Goal: Task Accomplishment & Management: Manage account settings

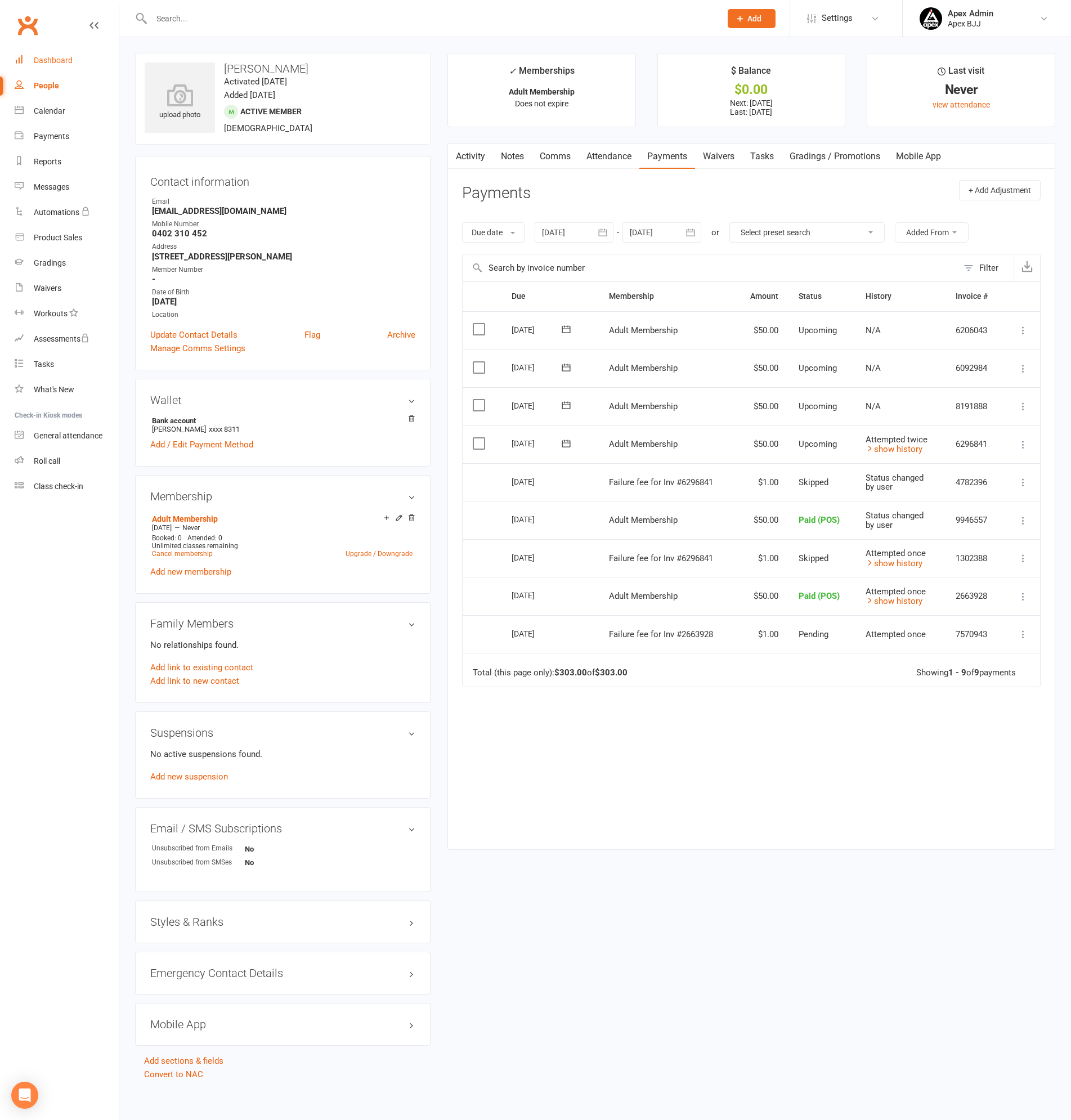
click at [49, 62] on div "Dashboard" at bounding box center [53, 60] width 39 height 9
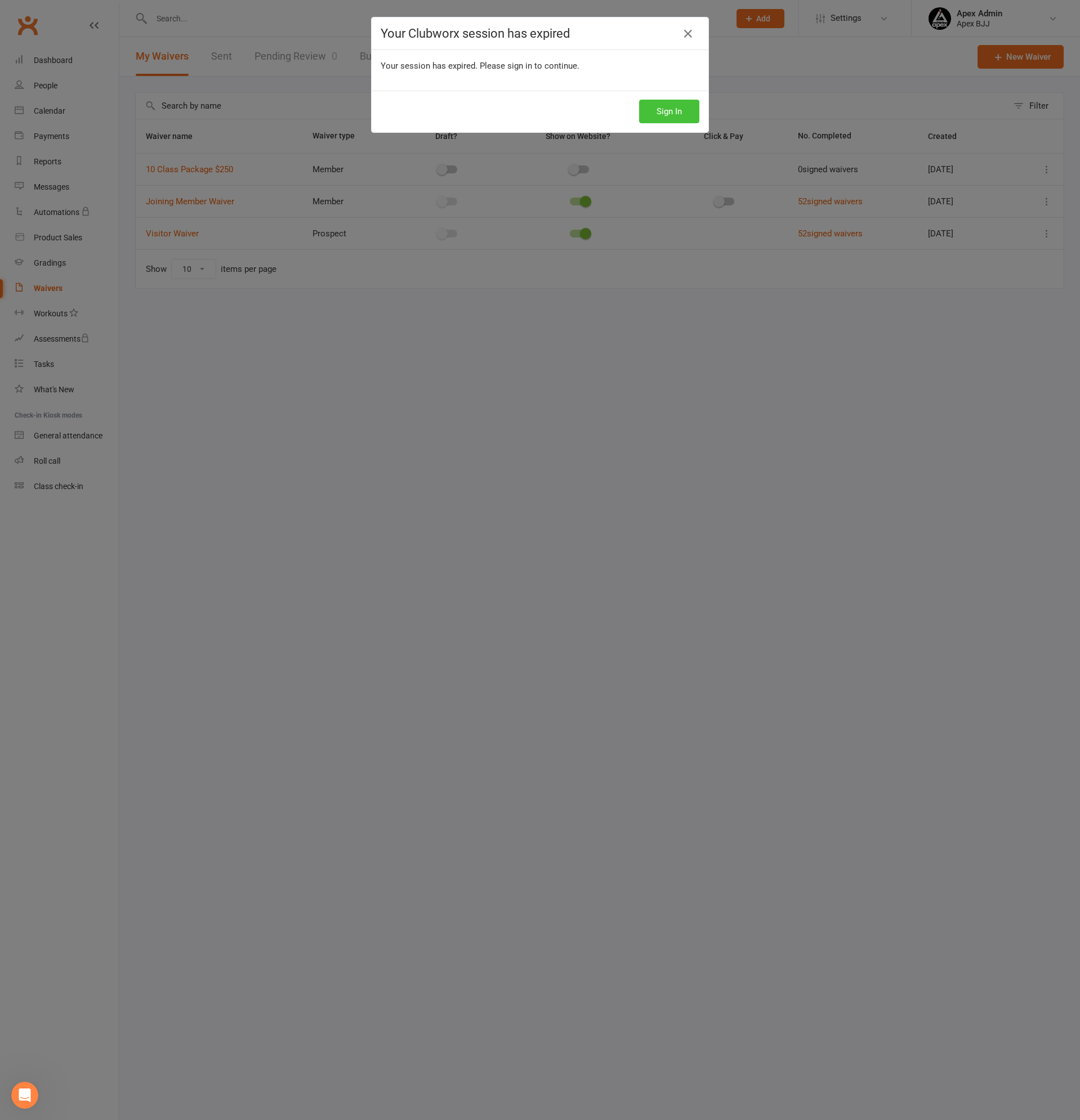
scroll to position [402, 0]
click at [640, 112] on button "Sign In" at bounding box center [669, 111] width 60 height 23
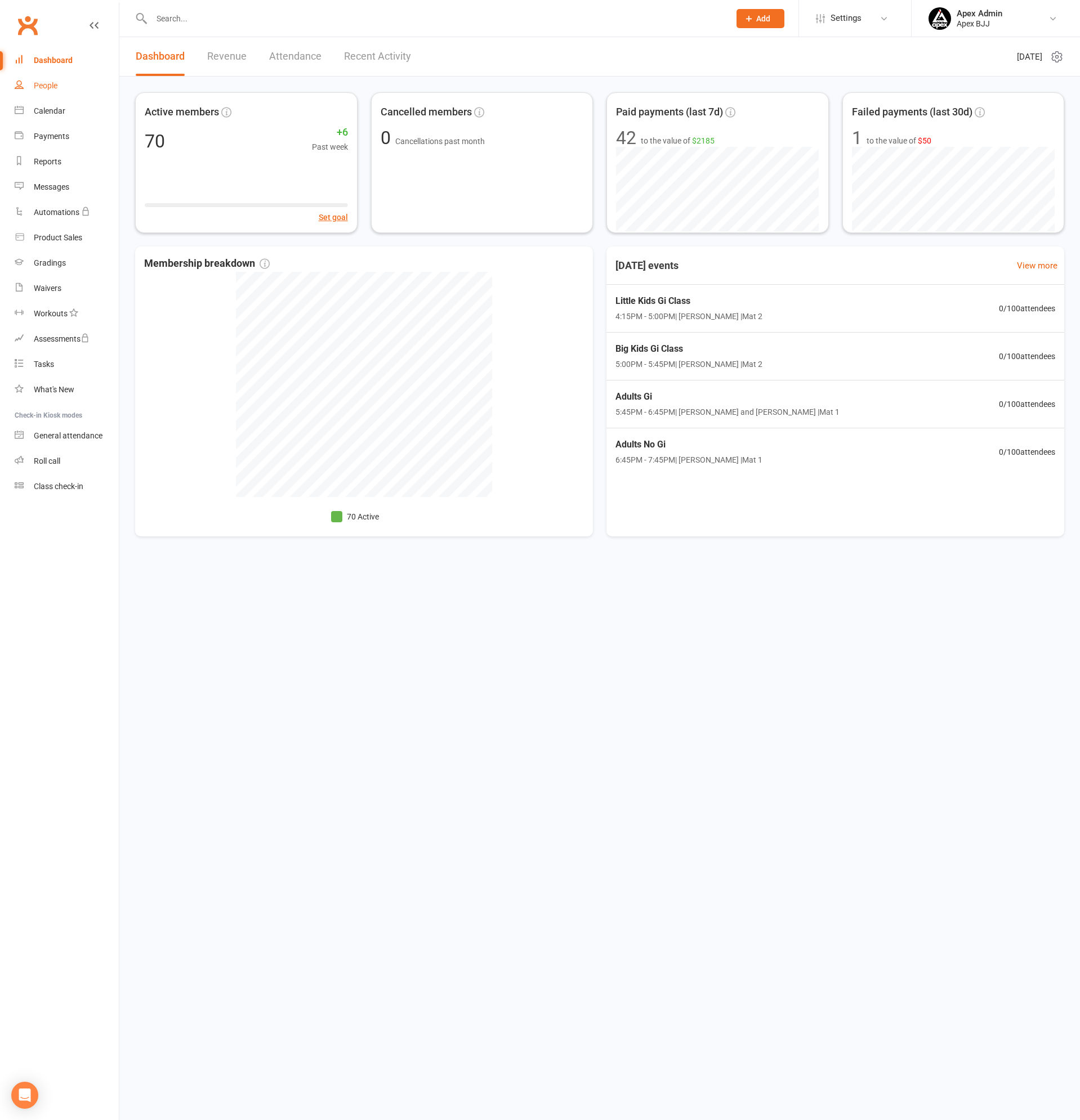
click at [49, 78] on link "People" at bounding box center [66, 85] width 104 height 25
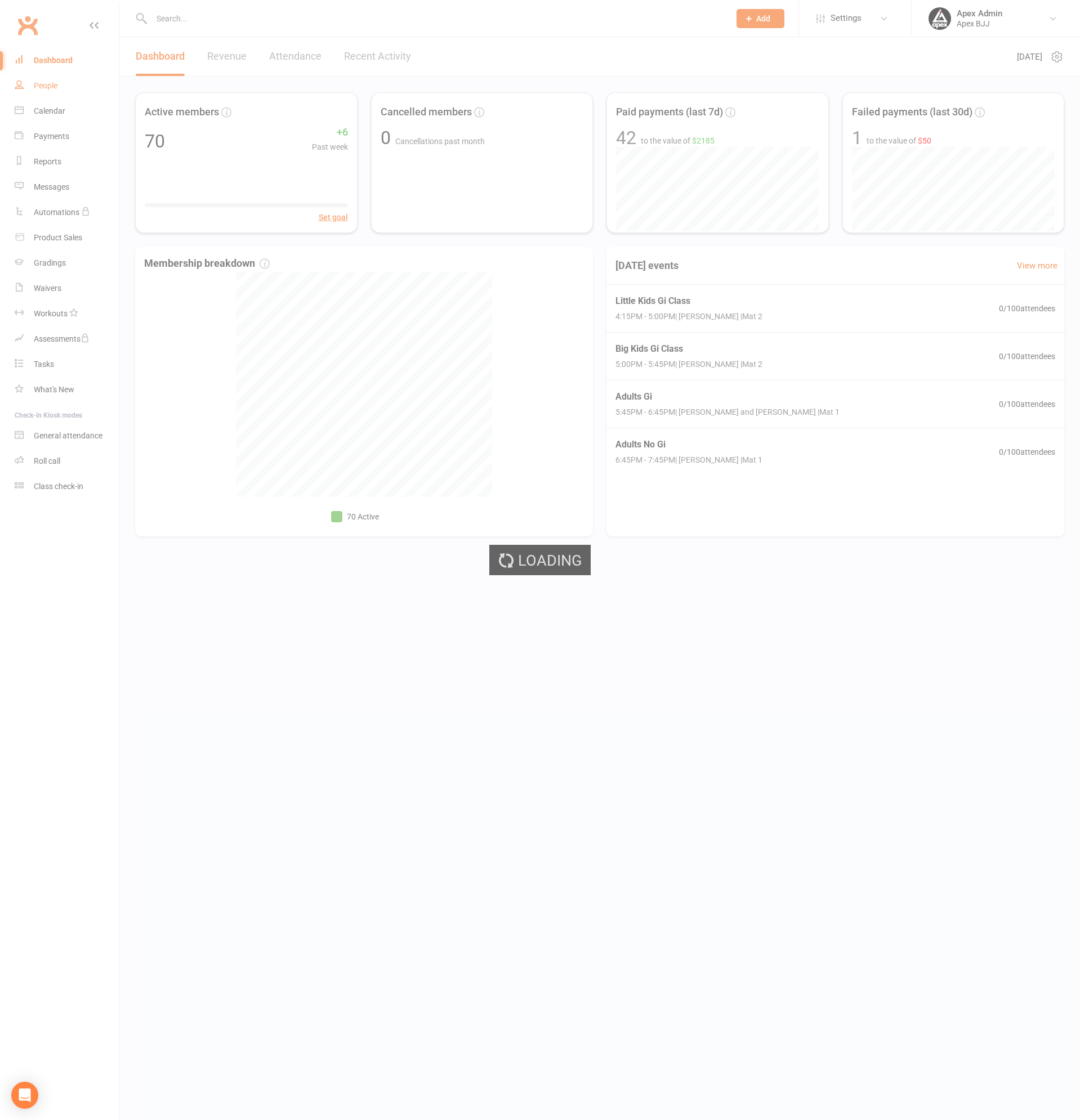
select select "100"
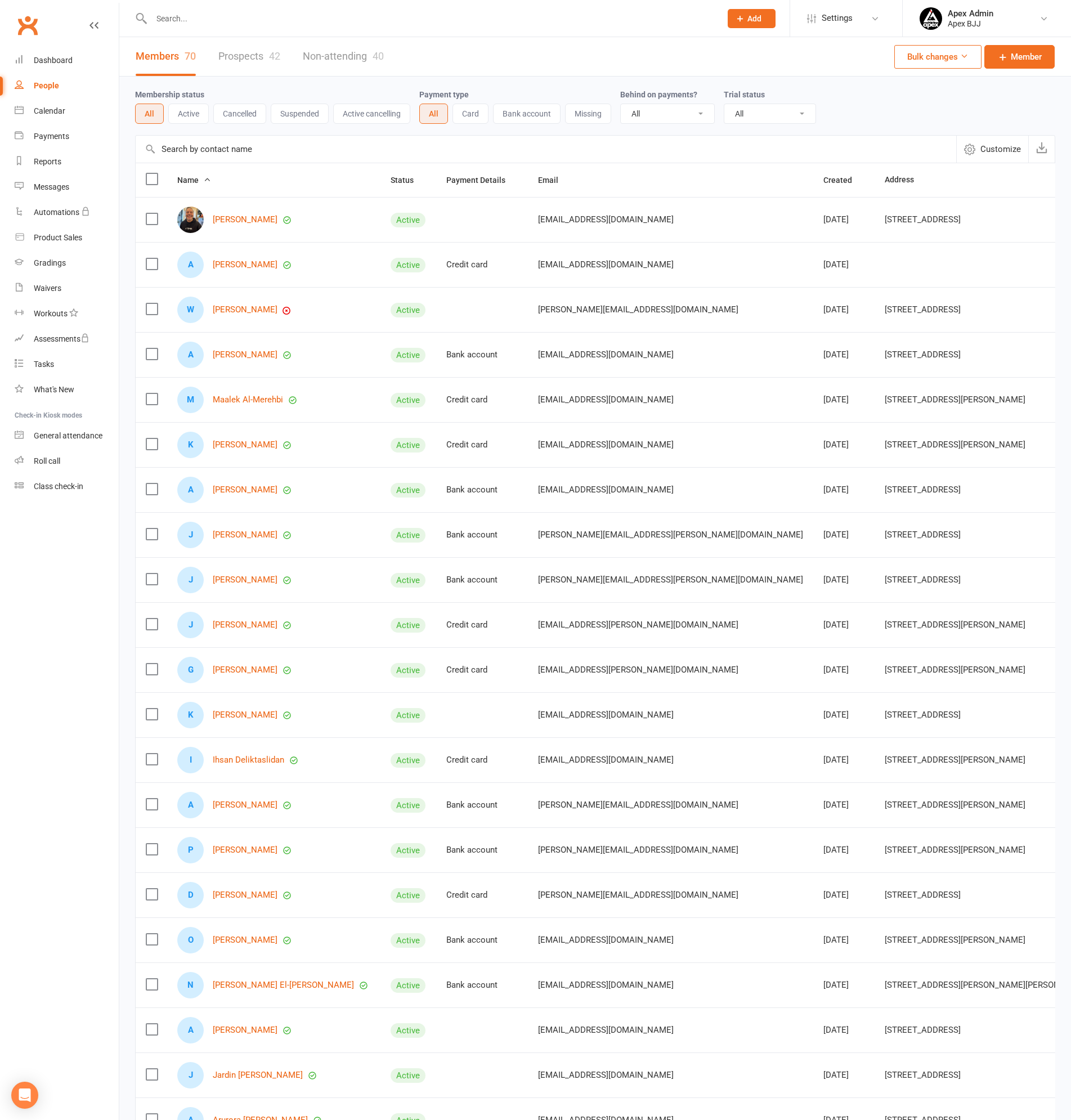
click at [53, 84] on div "People" at bounding box center [46, 85] width 25 height 9
click at [251, 21] on input "text" at bounding box center [430, 18] width 565 height 15
type input "a"
click at [243, 25] on input "text" at bounding box center [430, 18] width 565 height 15
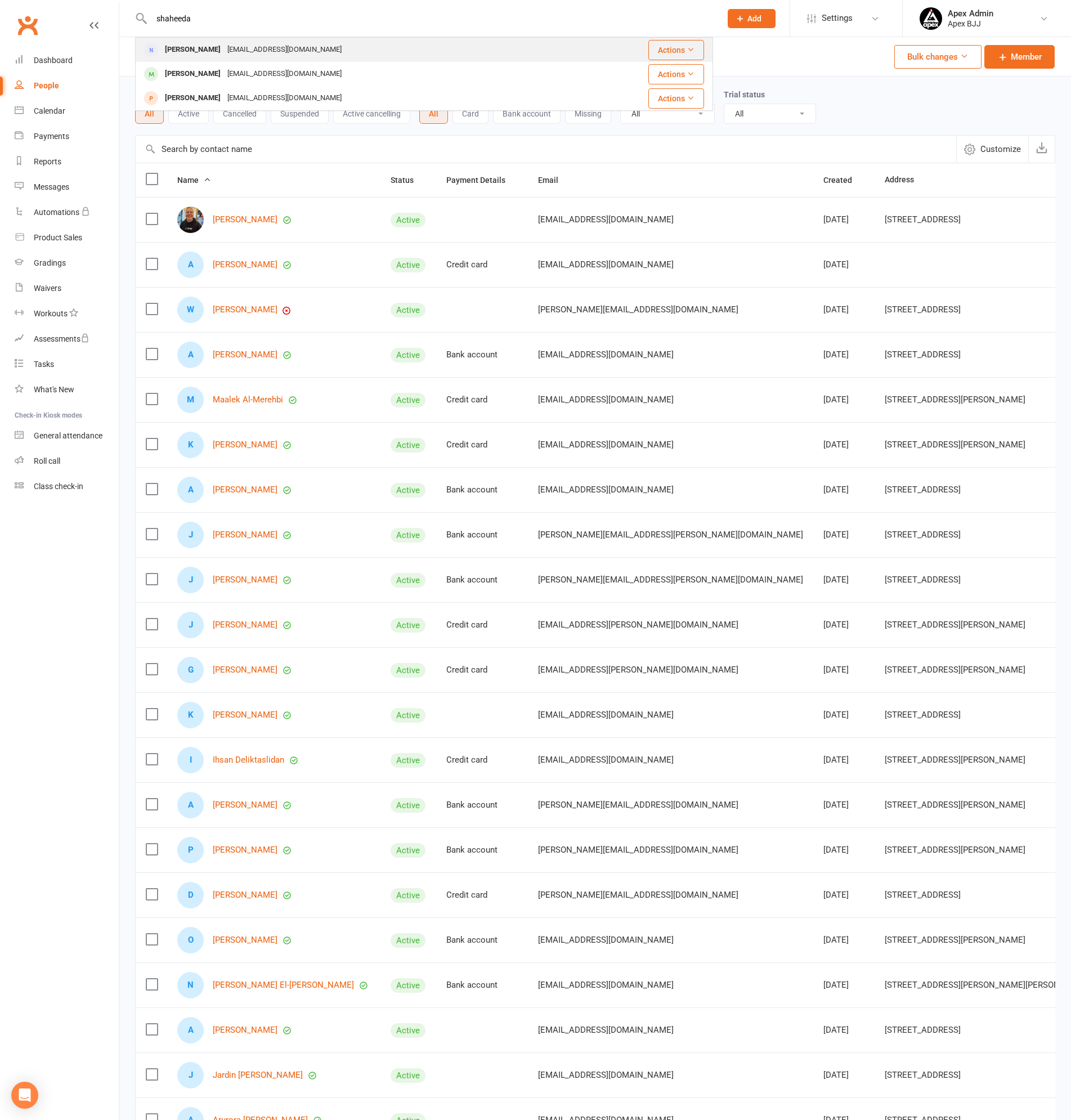
type input "shaheeda"
click at [248, 45] on div "Shahinda2013@outlook.com" at bounding box center [285, 49] width 121 height 16
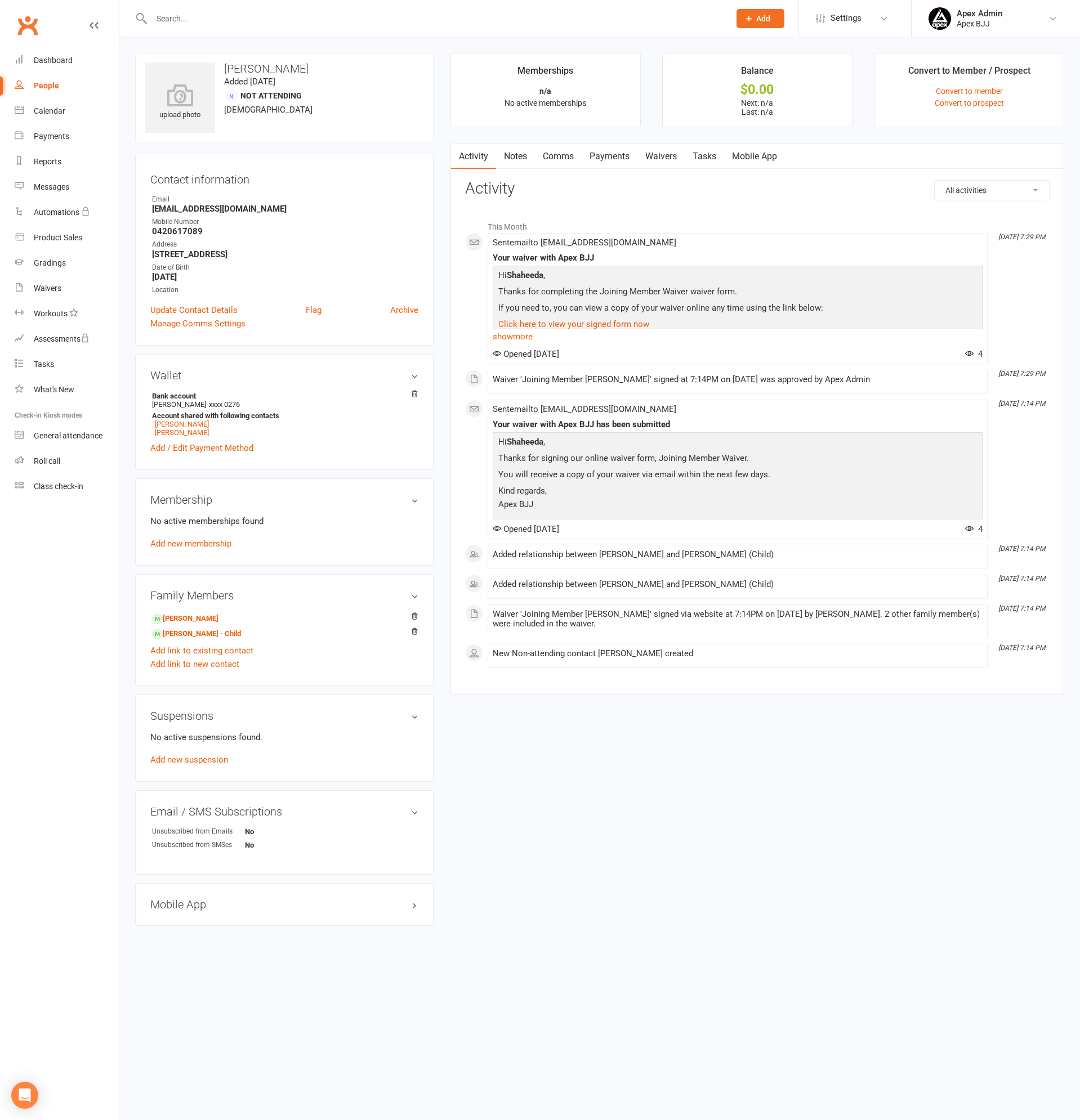
click at [602, 153] on link "Payments" at bounding box center [609, 156] width 56 height 26
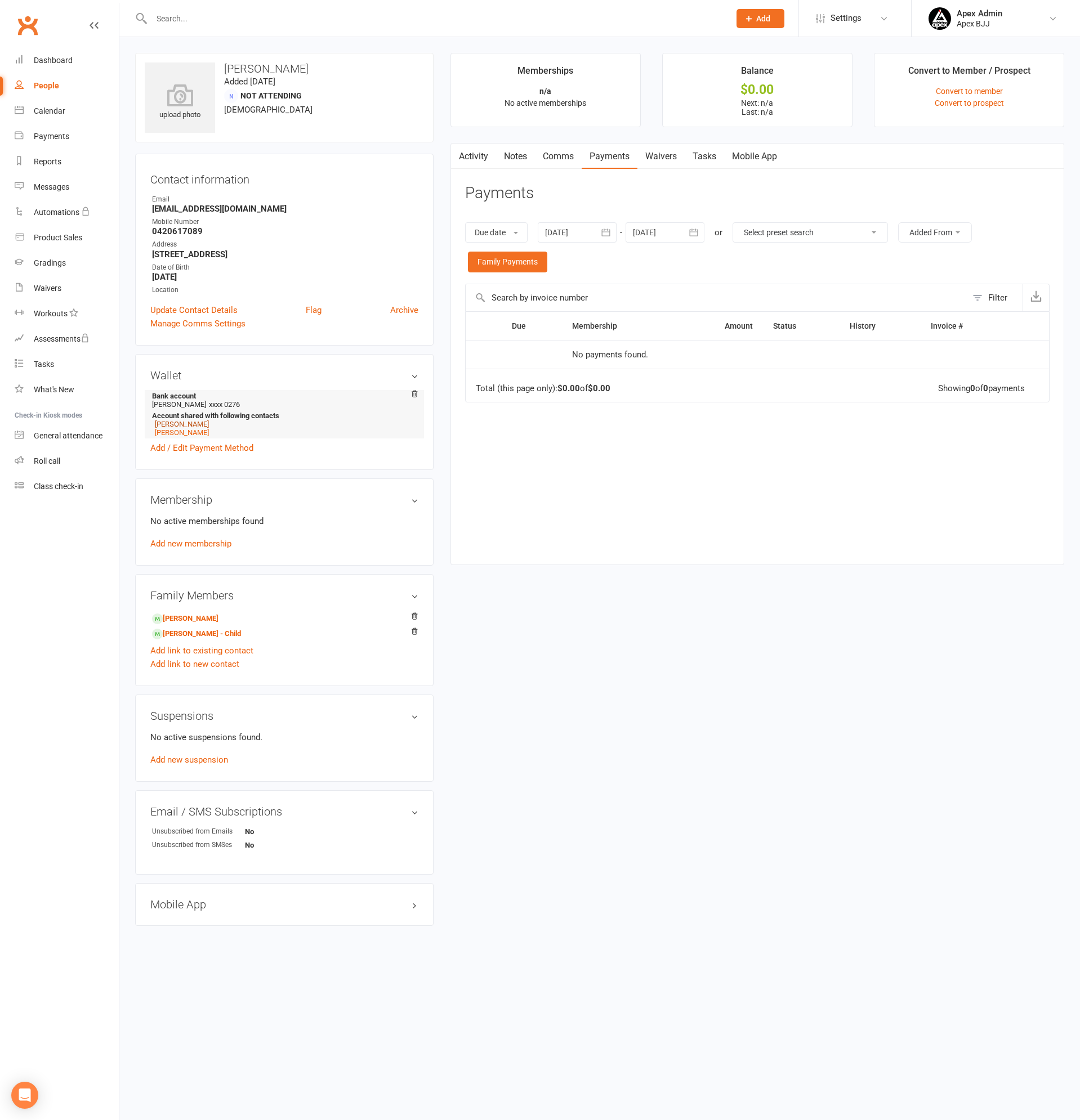
click at [209, 422] on link "Abdulrahman Shamaissem" at bounding box center [181, 424] width 54 height 8
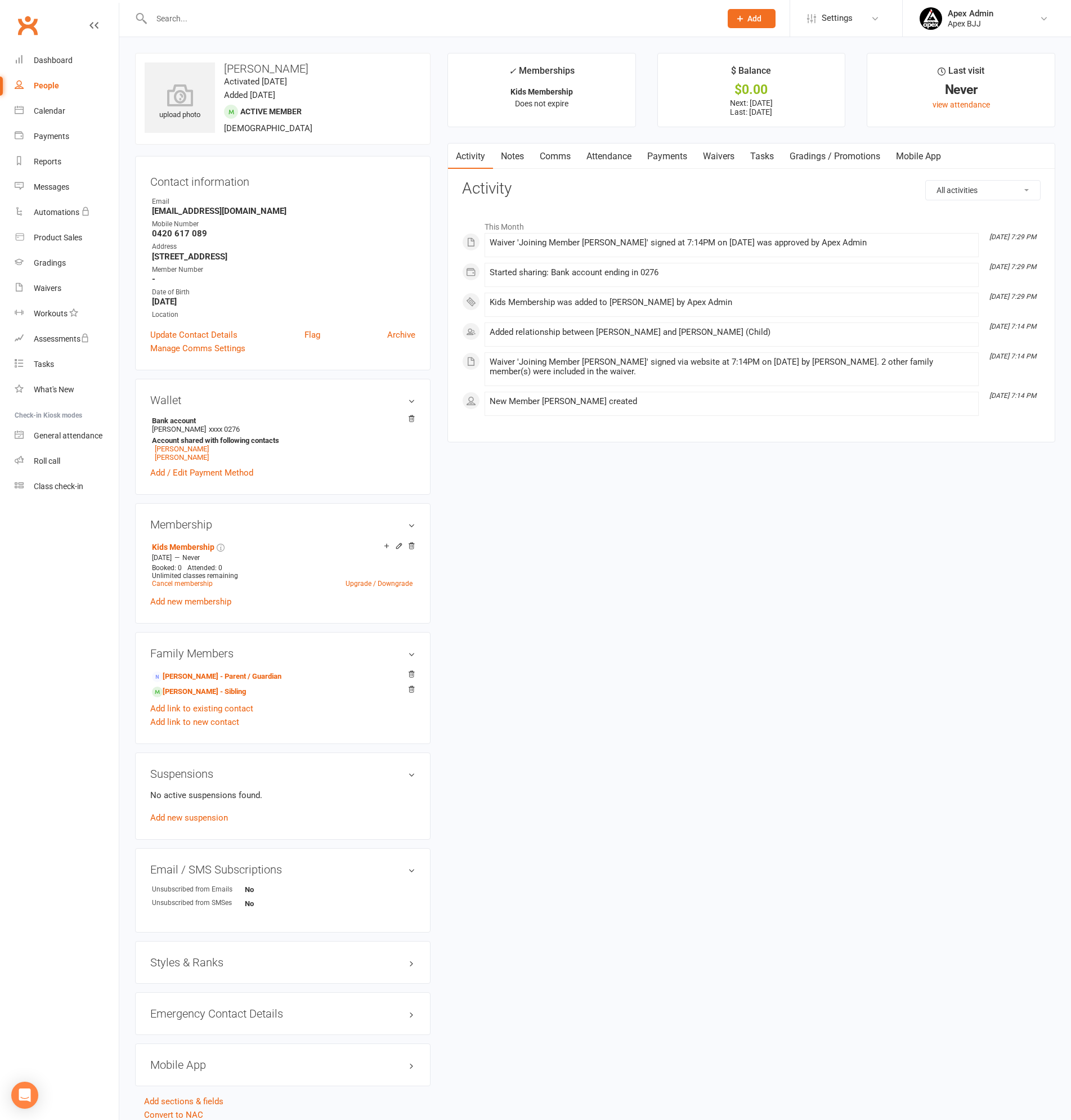
click at [670, 159] on link "Payments" at bounding box center [667, 156] width 56 height 26
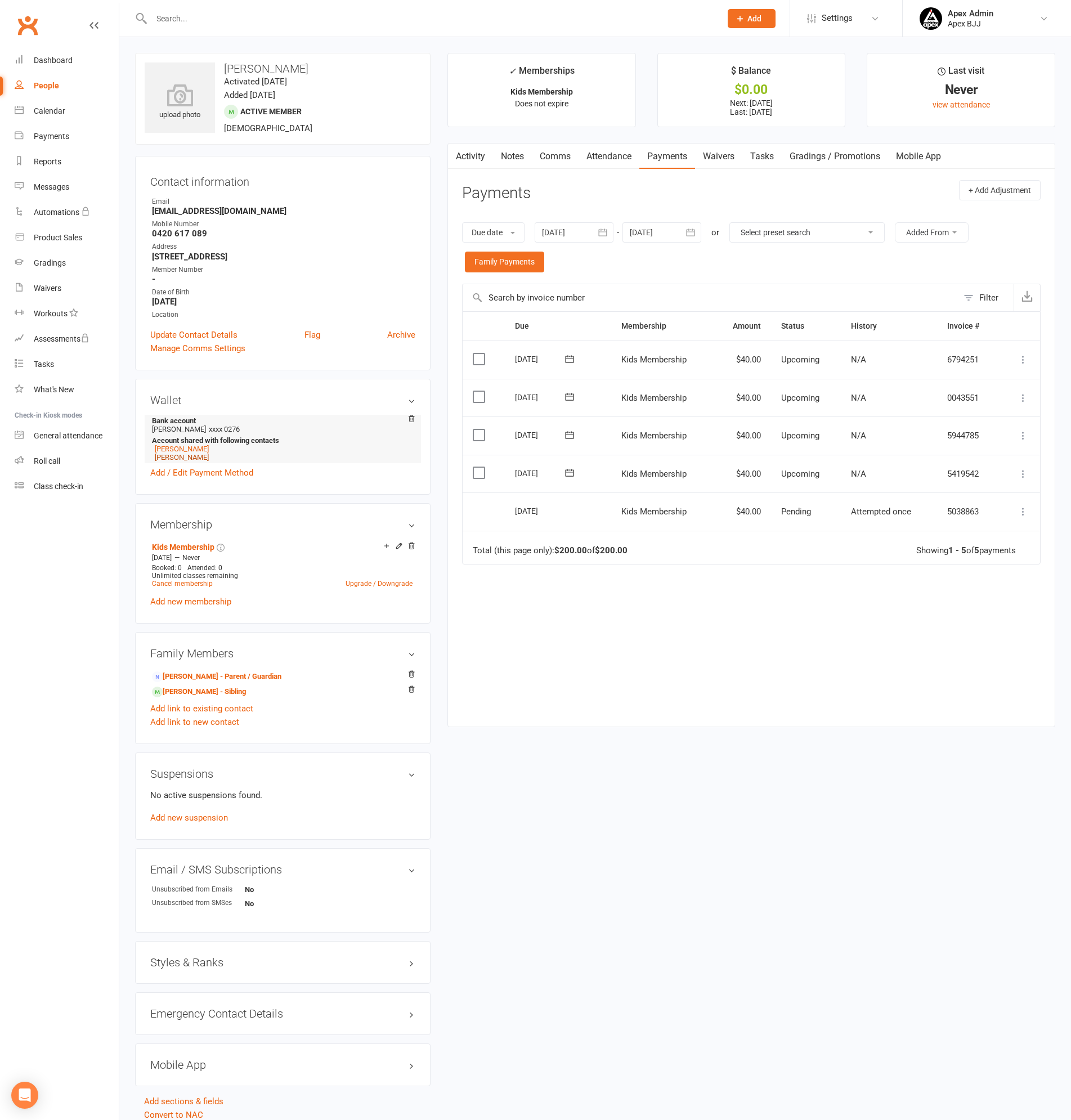
click at [180, 458] on link "Hamza Kaya" at bounding box center [181, 457] width 54 height 8
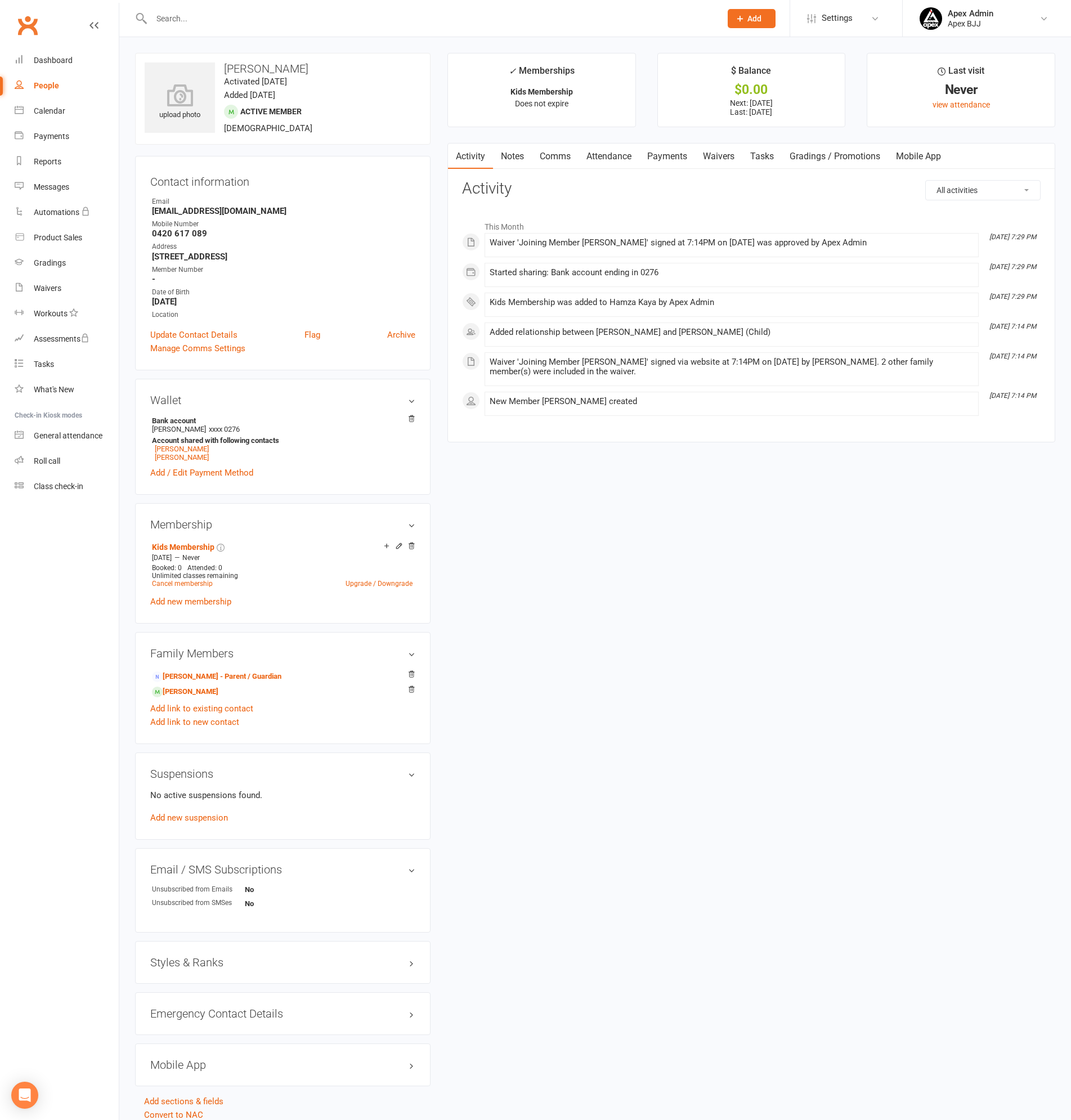
click at [668, 155] on link "Payments" at bounding box center [667, 156] width 56 height 26
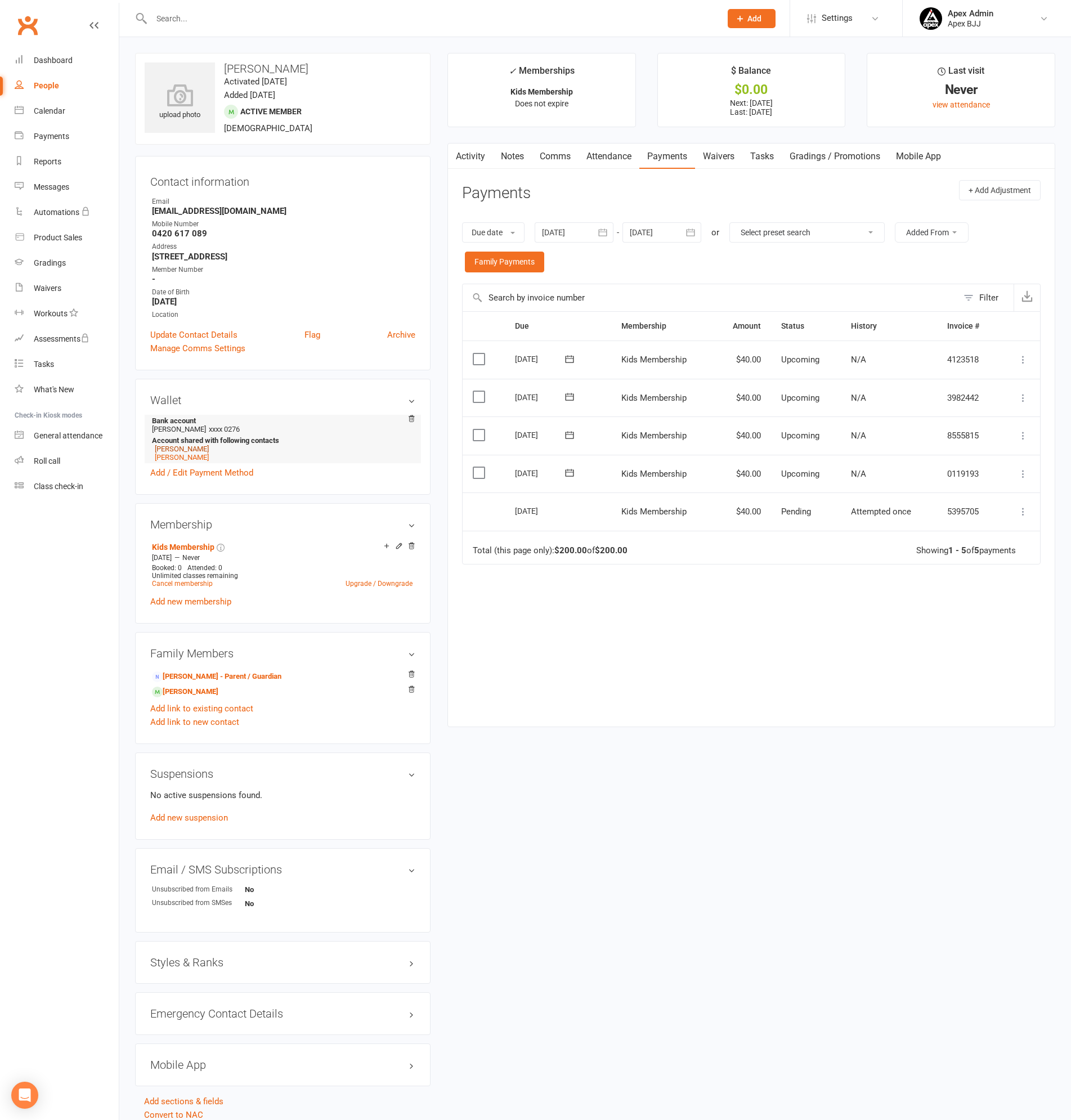
click at [188, 448] on link "Shaheeda Elzarw" at bounding box center [181, 448] width 54 height 8
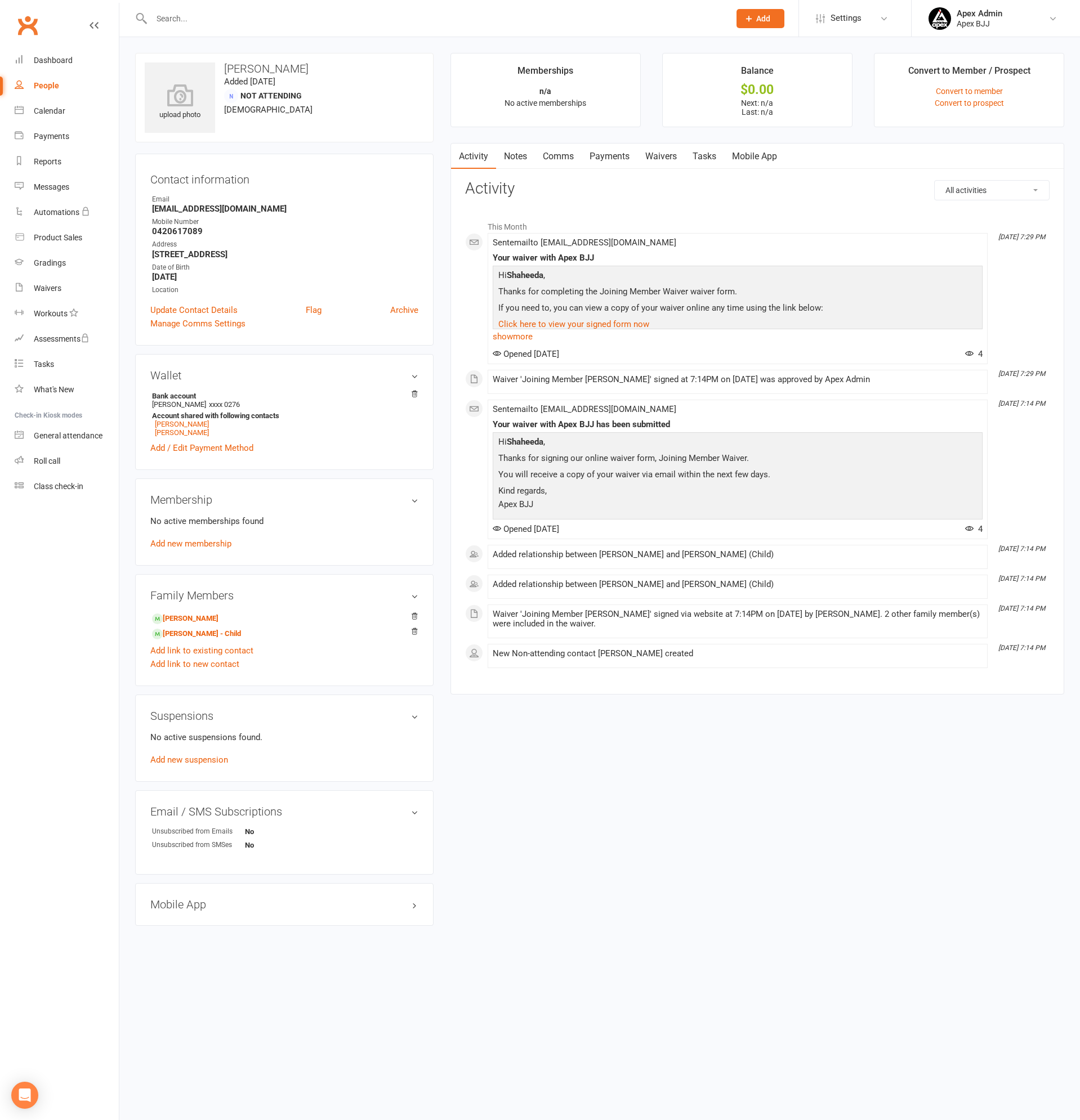
drag, startPoint x: 225, startPoint y: 66, endPoint x: 312, endPoint y: 66, distance: 87.0
click at [312, 66] on h3 "Shaheeda Elzarw" at bounding box center [284, 68] width 279 height 12
copy h3 "Shaheeda Elzarw"
click at [193, 19] on input "text" at bounding box center [435, 18] width 574 height 15
type input "dominic"
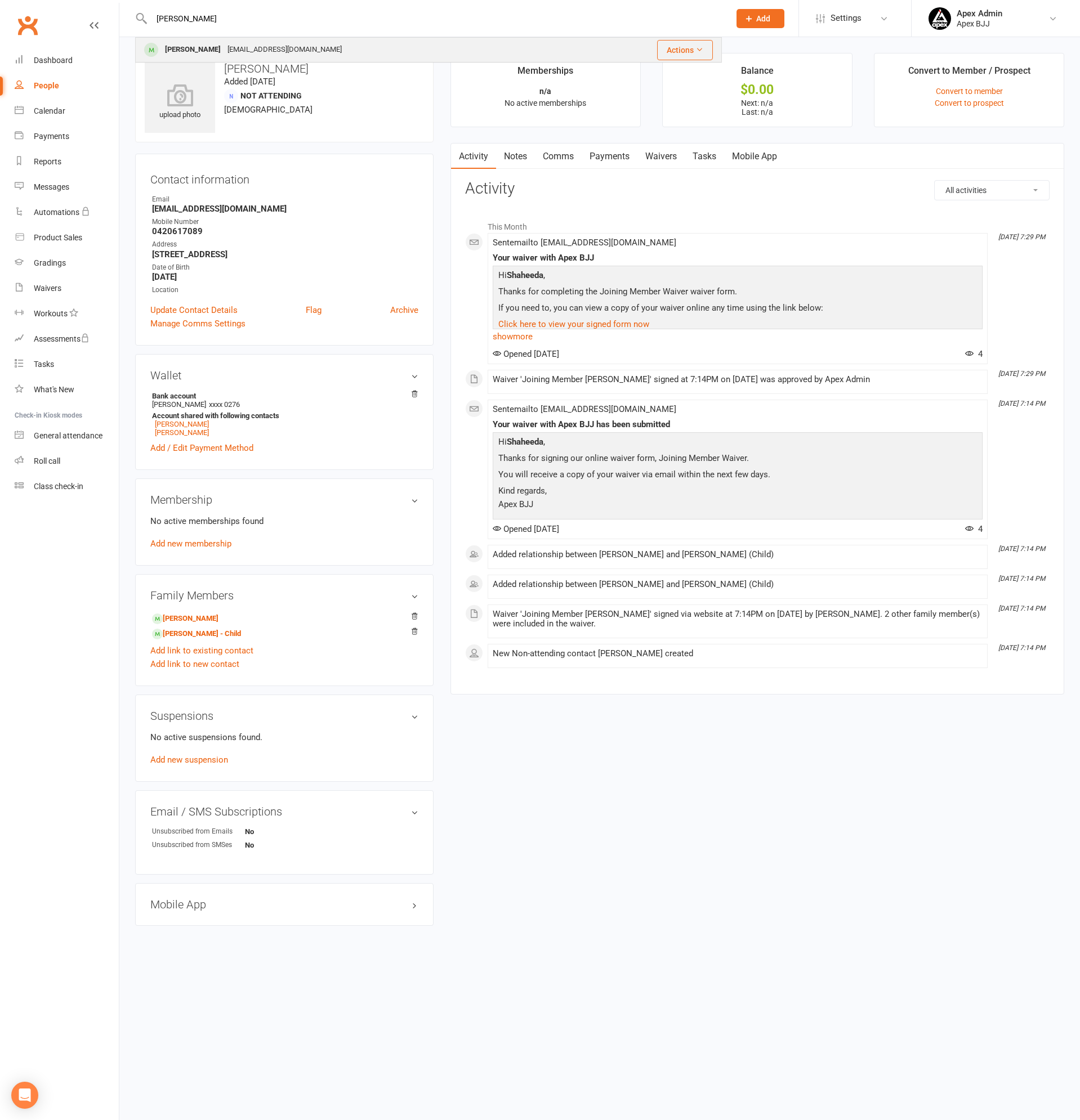
click at [202, 52] on div "Dominic Nakhoul" at bounding box center [193, 49] width 62 height 16
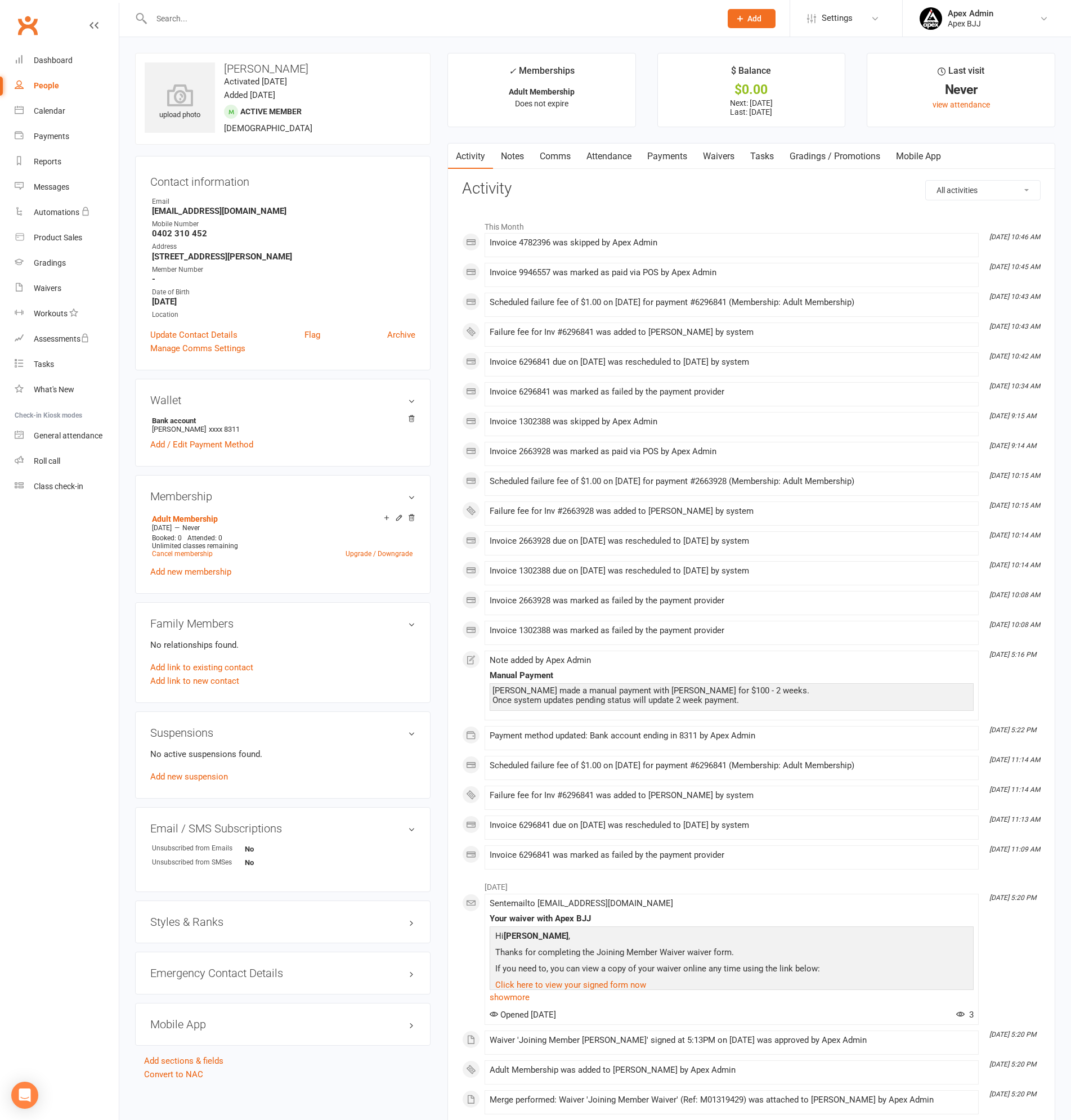
click at [661, 158] on link "Payments" at bounding box center [667, 156] width 56 height 26
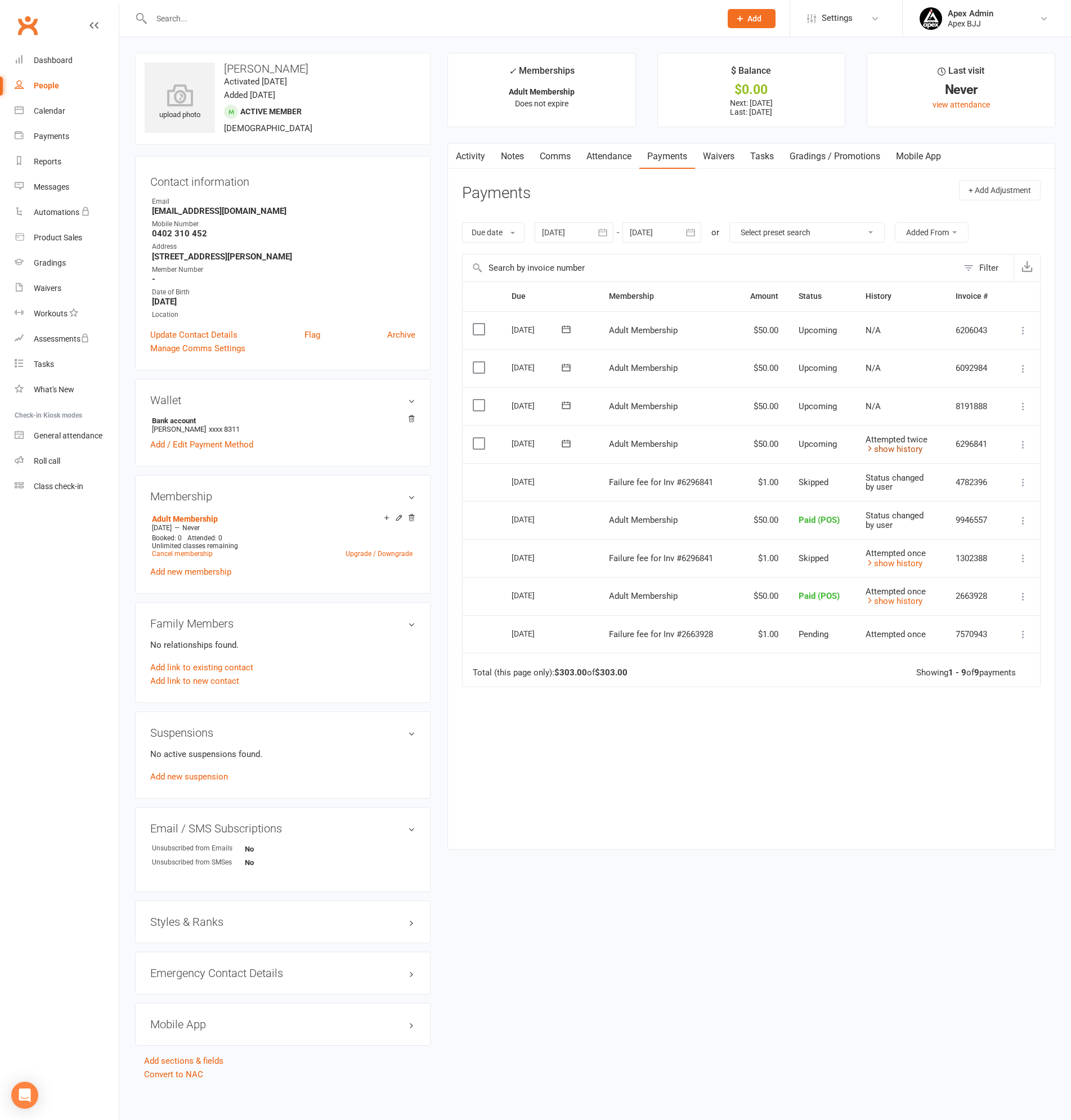
click at [900, 448] on link "show history" at bounding box center [894, 449] width 57 height 11
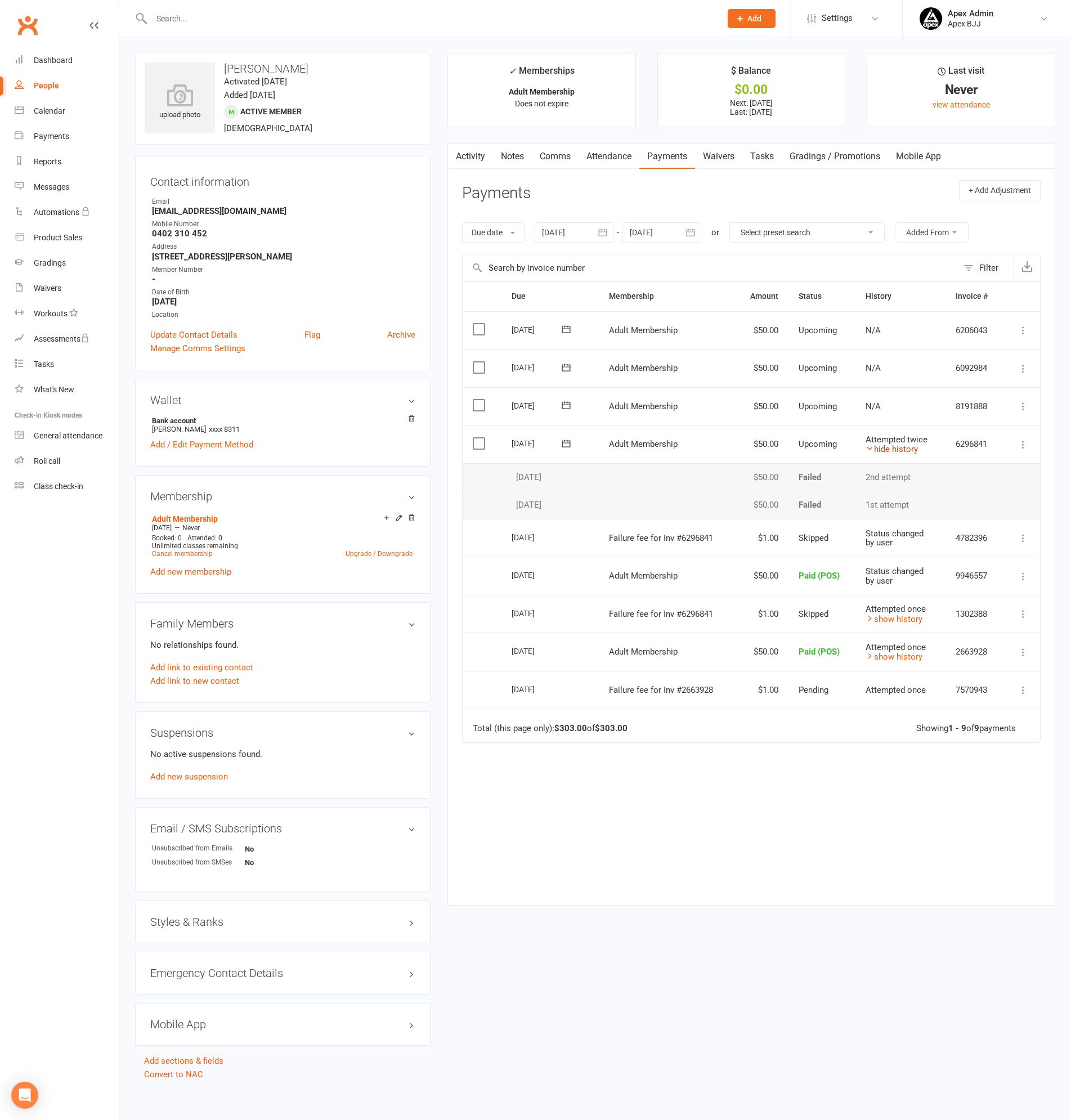
click at [900, 448] on link "hide history" at bounding box center [891, 449] width 53 height 11
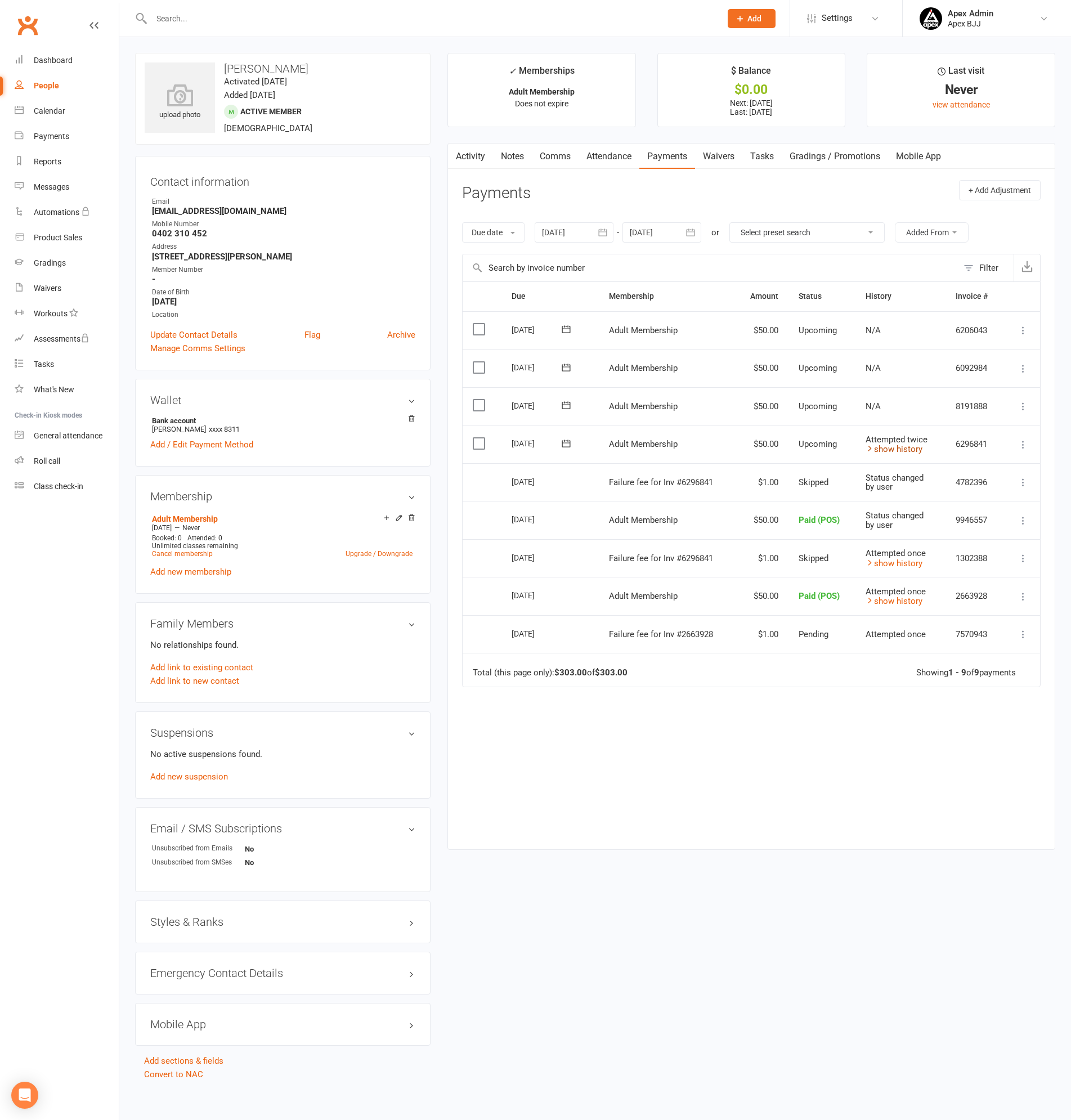
click at [900, 448] on link "show history" at bounding box center [894, 449] width 57 height 11
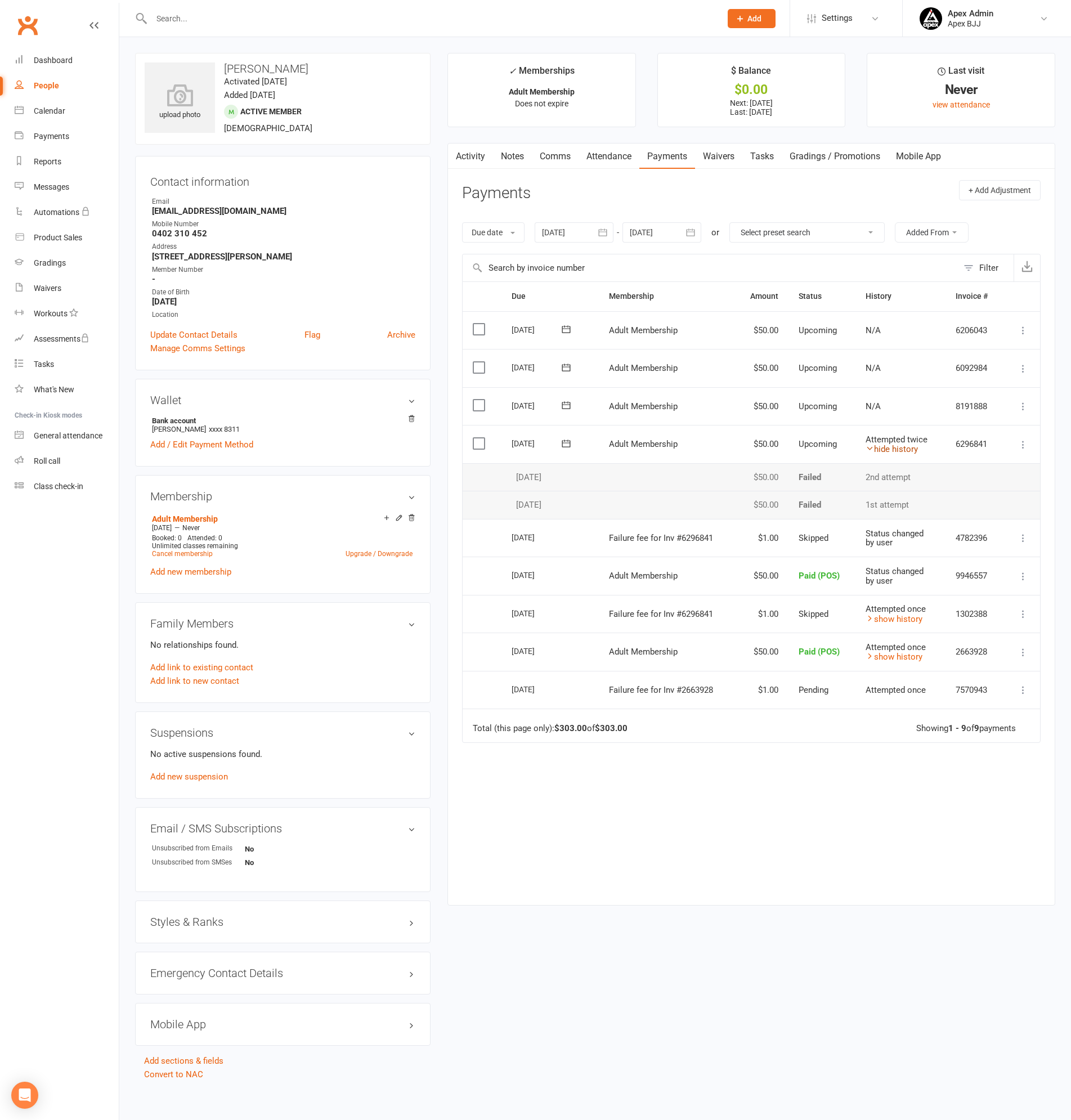
click at [900, 448] on link "hide history" at bounding box center [891, 449] width 53 height 11
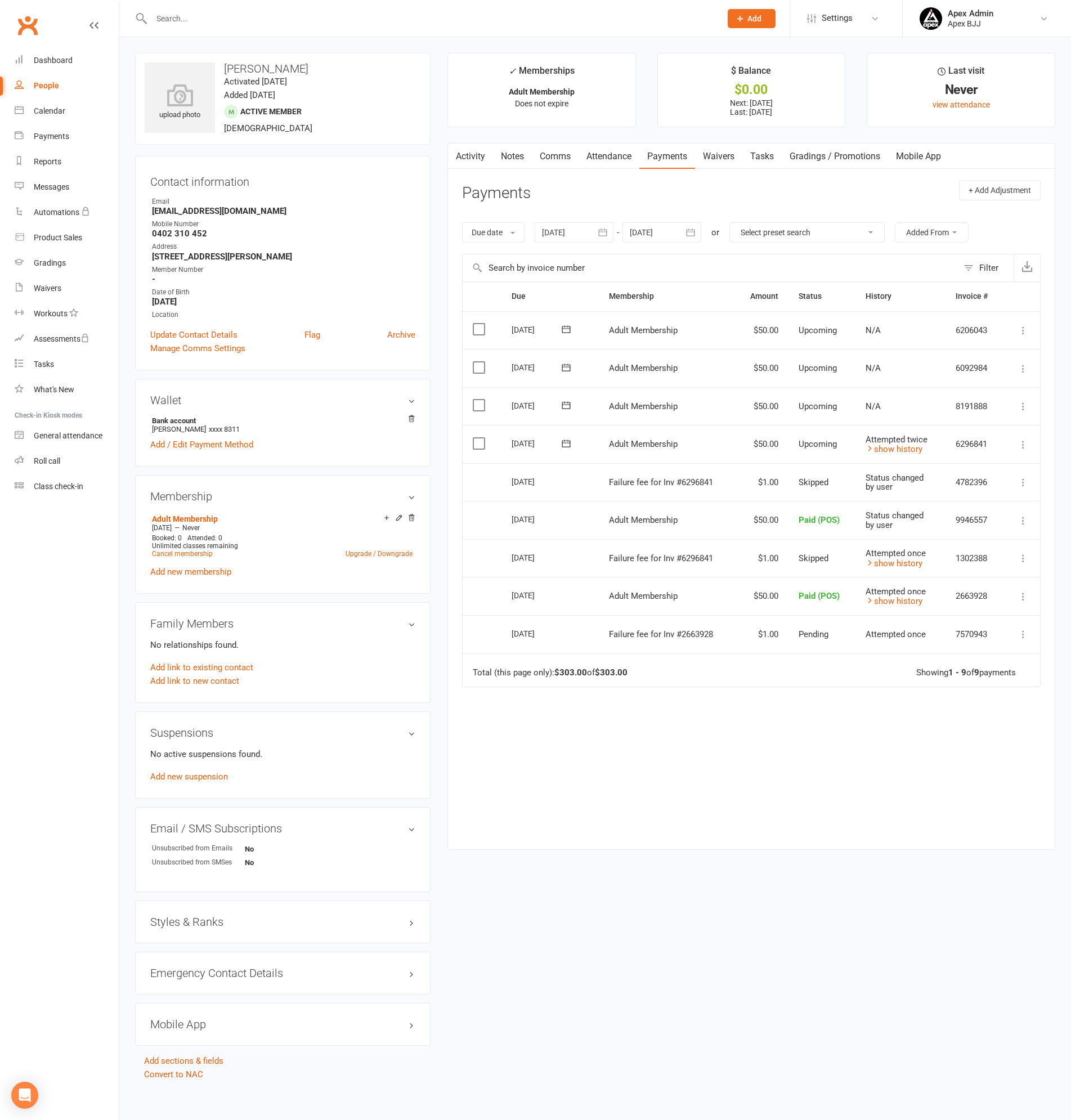
click at [232, 19] on input "text" at bounding box center [430, 18] width 565 height 15
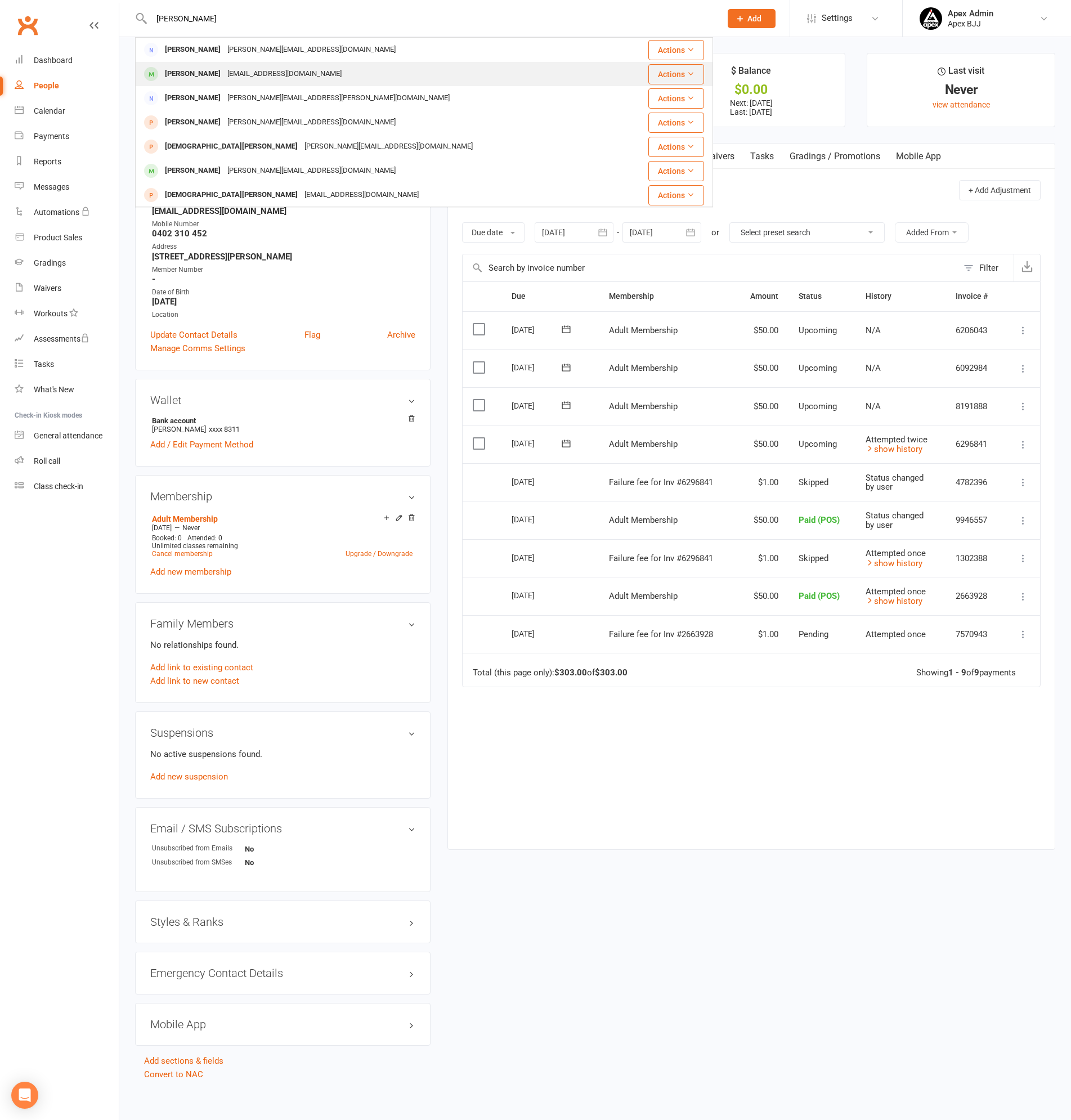
type input "chris m"
click at [197, 73] on div "Chris Moussa" at bounding box center [193, 74] width 62 height 16
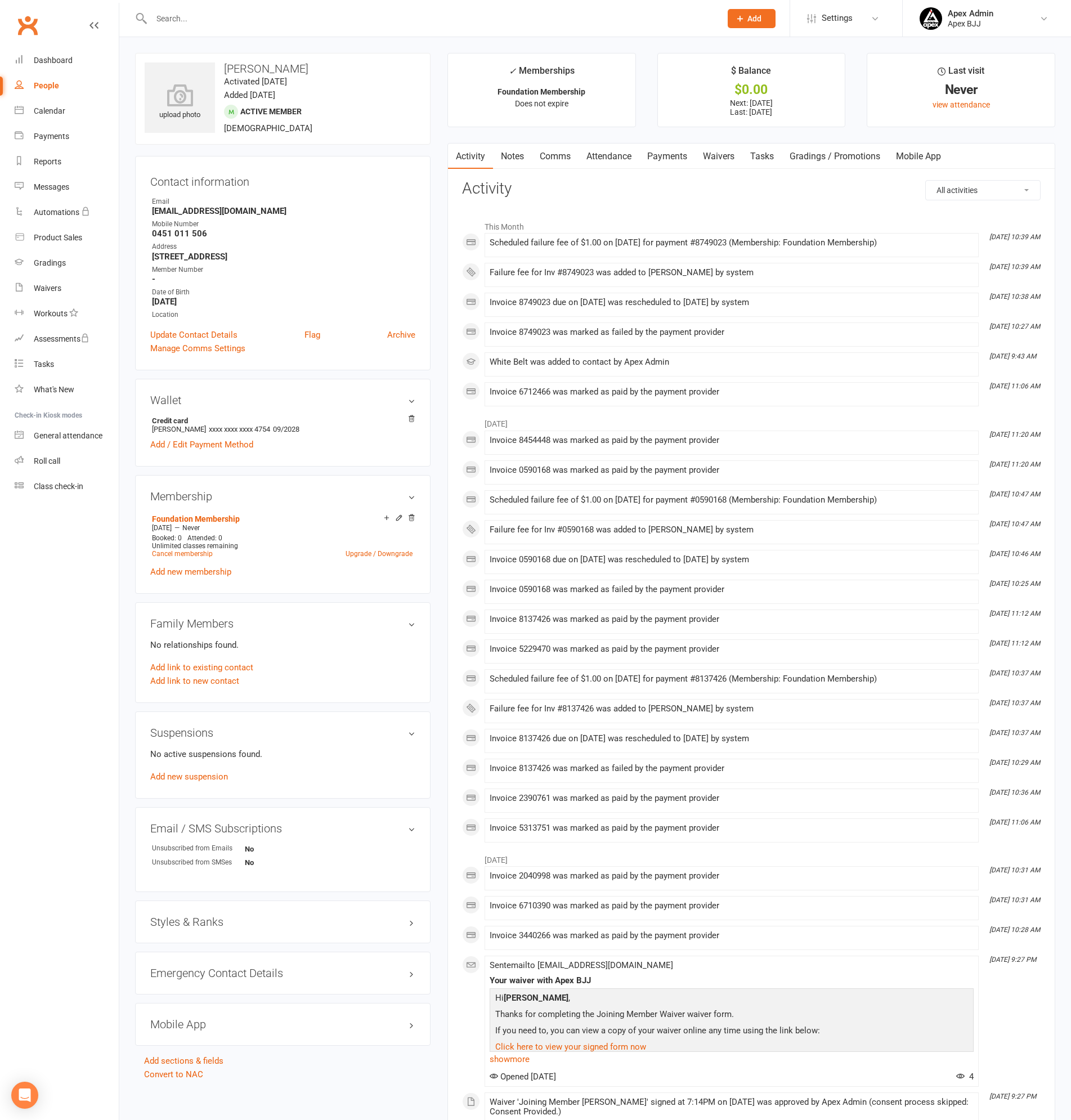
click at [653, 158] on link "Payments" at bounding box center [667, 156] width 56 height 26
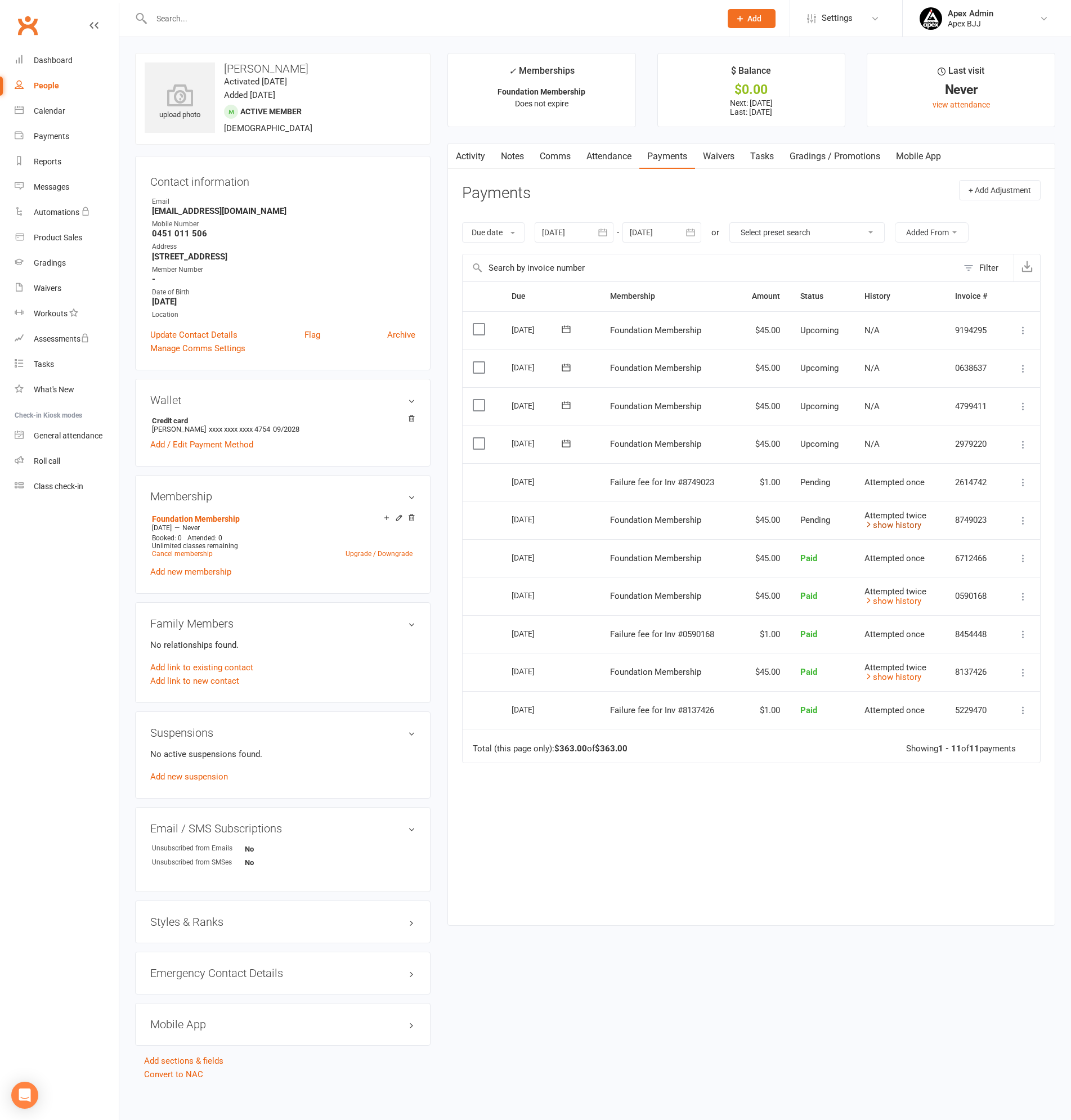
click at [911, 526] on link "show history" at bounding box center [892, 525] width 57 height 11
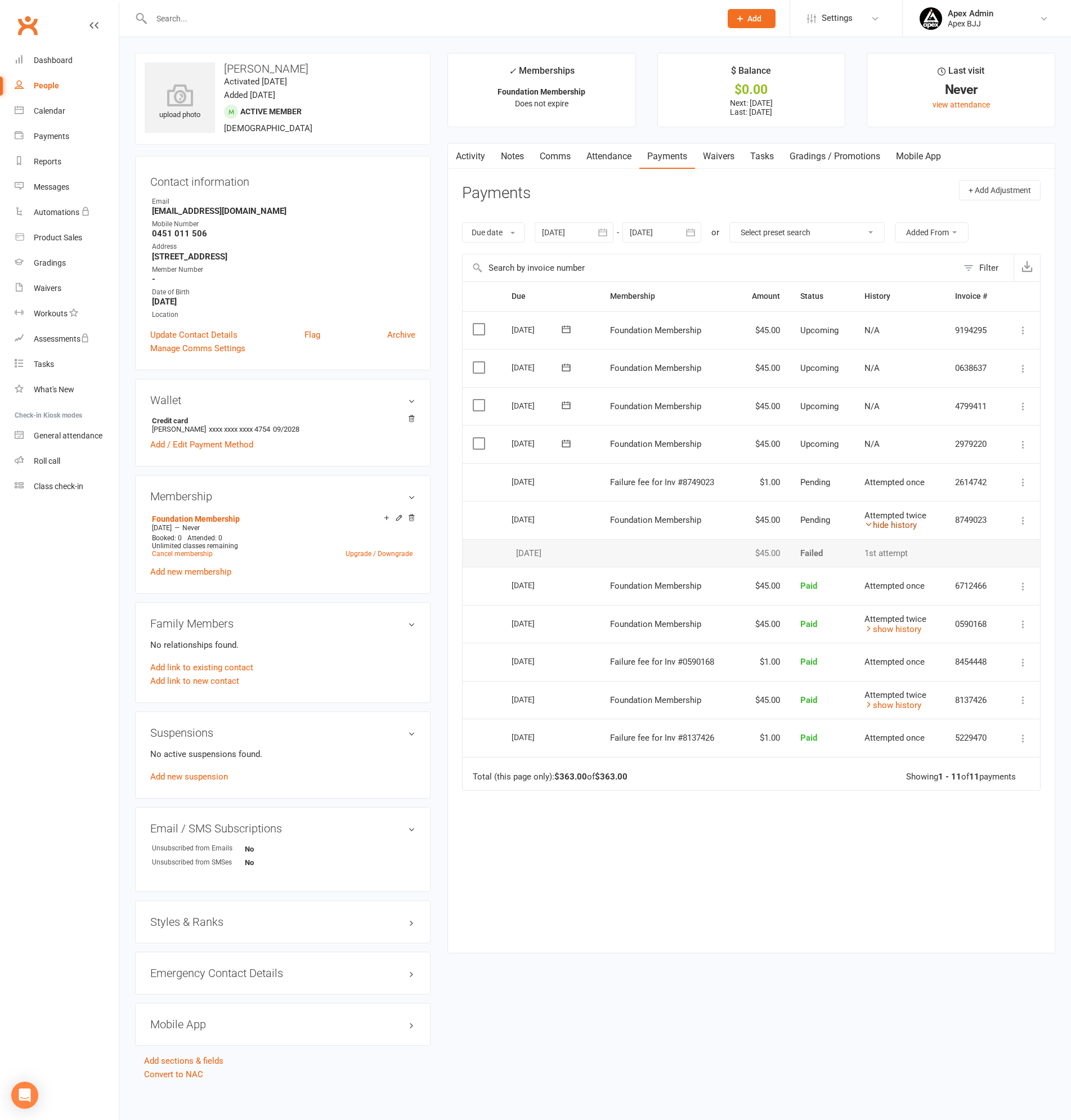
click at [910, 526] on link "hide history" at bounding box center [890, 525] width 53 height 11
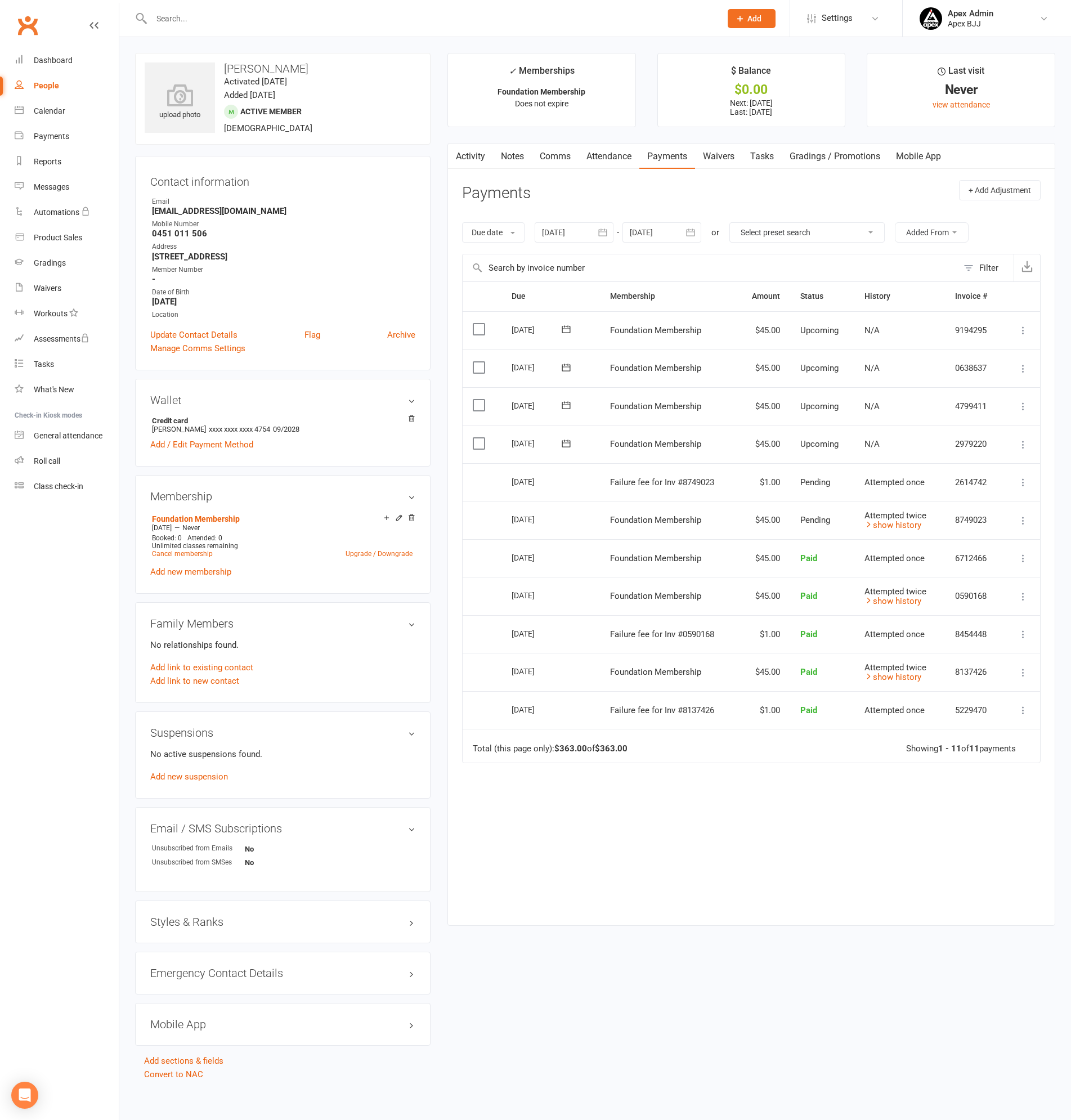
click at [57, 84] on div "People" at bounding box center [46, 85] width 25 height 9
select select "100"
